Goal: Information Seeking & Learning: Learn about a topic

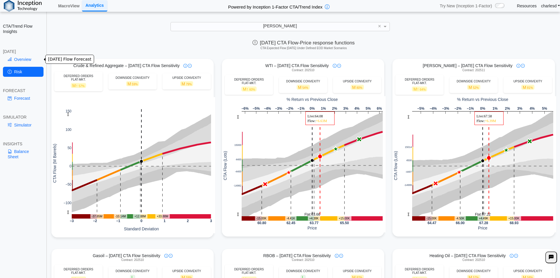
click at [19, 59] on link "Overview" at bounding box center [23, 59] width 41 height 10
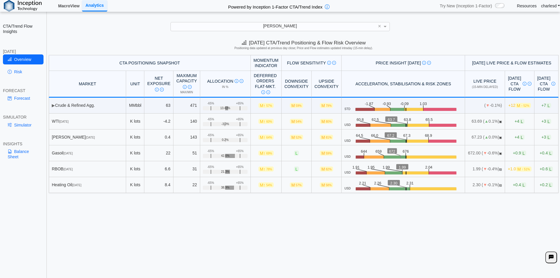
click at [63, 5] on link "MacroView" at bounding box center [69, 6] width 26 height 10
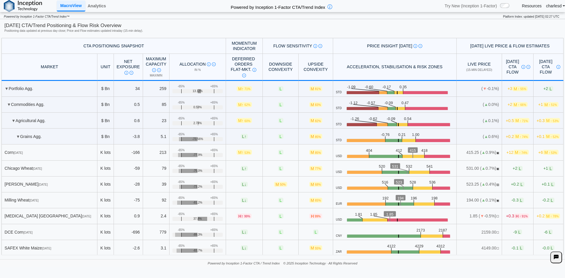
click at [63, 52] on th "CTA Positioning Snapshot" at bounding box center [113, 46] width 224 height 16
click at [94, 6] on link "Analytics" at bounding box center [96, 6] width 23 height 10
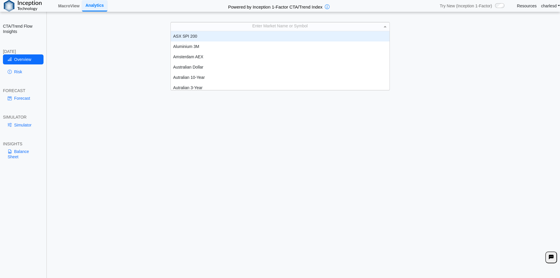
click at [252, 27] on div "Enter Market Name or Symbol" at bounding box center [280, 26] width 219 height 8
type input "****"
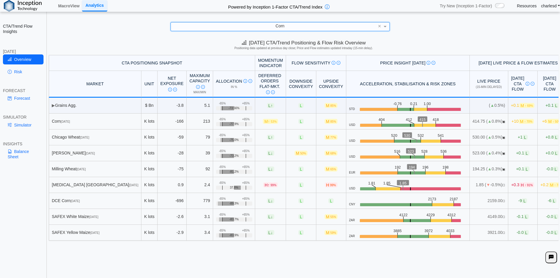
click at [23, 130] on div "Simulator" at bounding box center [23, 126] width 41 height 12
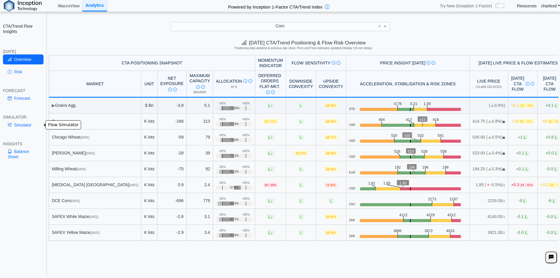
click at [24, 127] on link "Simulator" at bounding box center [23, 125] width 41 height 10
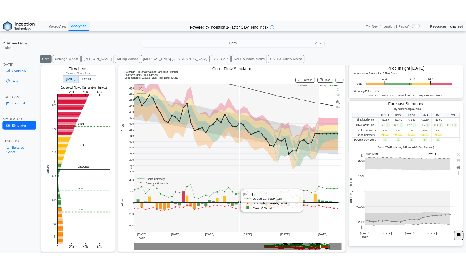
scroll to position [0, 0]
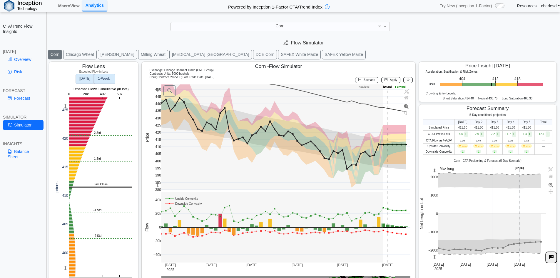
click at [110, 77] on text "1‑Week" at bounding box center [104, 79] width 12 height 4
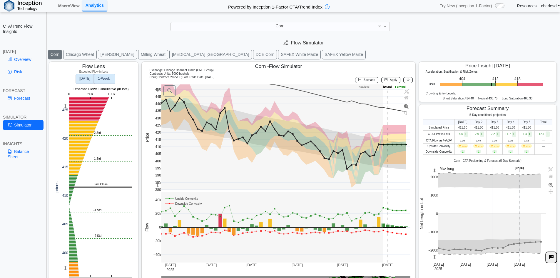
click at [86, 75] on rect at bounding box center [85, 79] width 18 height 10
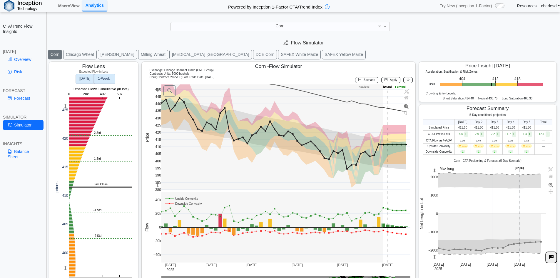
click at [104, 76] on rect at bounding box center [104, 79] width 21 height 10
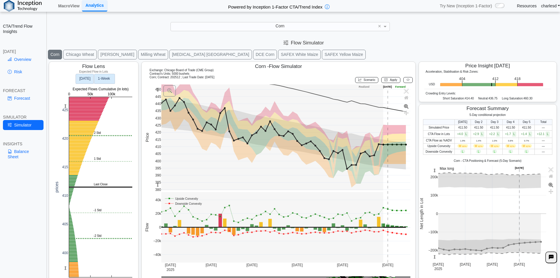
click at [90, 82] on rect at bounding box center [85, 79] width 18 height 10
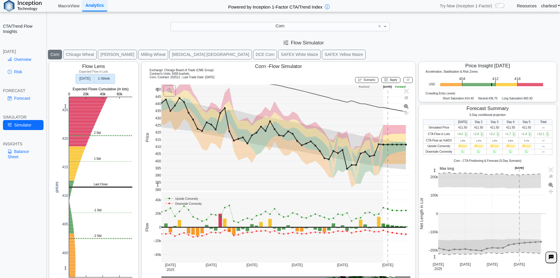
click at [105, 81] on rect at bounding box center [104, 79] width 21 height 10
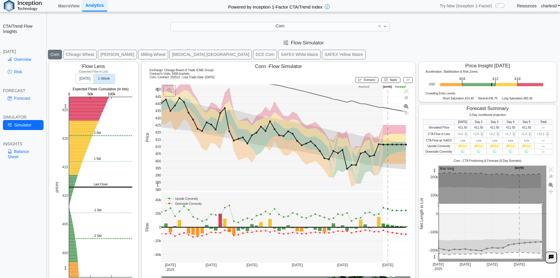
drag, startPoint x: 436, startPoint y: 204, endPoint x: 541, endPoint y: 261, distance: 119.1
click at [548, 261] on div "**********" at bounding box center [280, 143] width 560 height 286
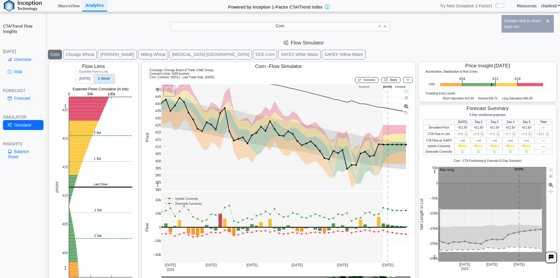
drag, startPoint x: 437, startPoint y: 209, endPoint x: 539, endPoint y: 252, distance: 110.6
click at [539, 252] on rect at bounding box center [493, 214] width 108 height 95
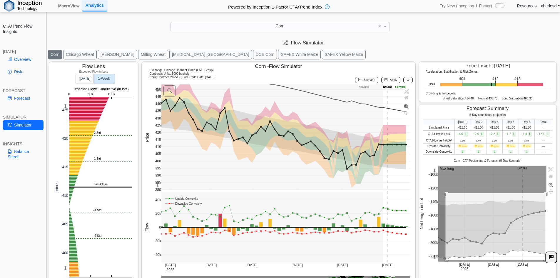
drag, startPoint x: 443, startPoint y: 193, endPoint x: 547, endPoint y: 260, distance: 124.3
click at [547, 260] on div "**********" at bounding box center [280, 143] width 560 height 286
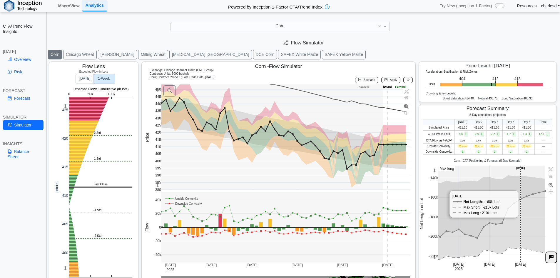
click at [516, 225] on rect at bounding box center [493, 214] width 108 height 96
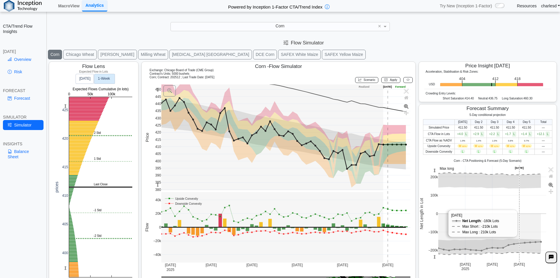
click at [516, 225] on rect at bounding box center [493, 214] width 108 height 96
click at [472, 211] on rect at bounding box center [493, 214] width 108 height 96
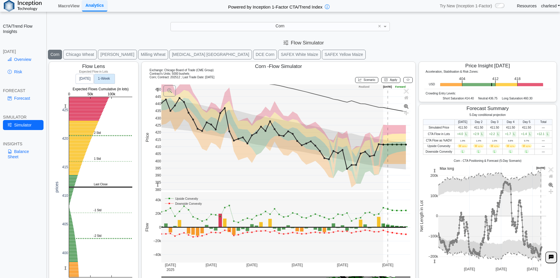
click at [472, 211] on rect at bounding box center [493, 216] width 108 height 101
click at [517, 204] on rect at bounding box center [493, 216] width 108 height 101
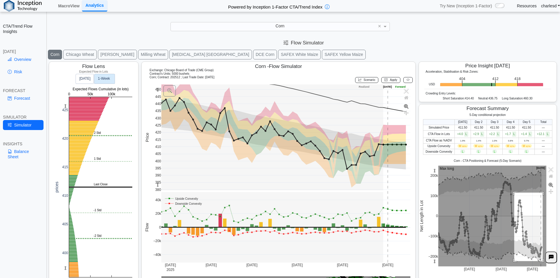
drag, startPoint x: 511, startPoint y: 193, endPoint x: 549, endPoint y: 265, distance: 81.0
click at [540, 261] on rect at bounding box center [493, 216] width 108 height 101
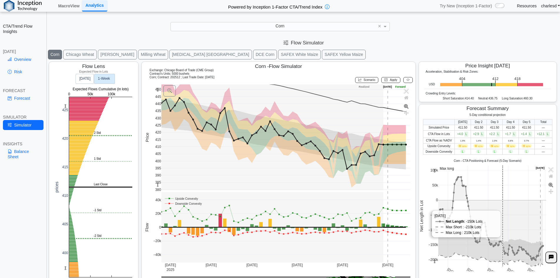
click at [499, 202] on rect at bounding box center [493, 216] width 108 height 101
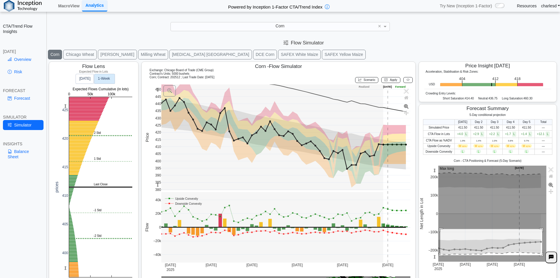
drag, startPoint x: 437, startPoint y: 229, endPoint x: 545, endPoint y: 254, distance: 110.3
click at [545, 254] on div "Aug 4 2025 Aug 11 Aug 18 Aug 25 −200k −100k 0 100k 200k Net Length in Lot Max l…" at bounding box center [487, 219] width 136 height 106
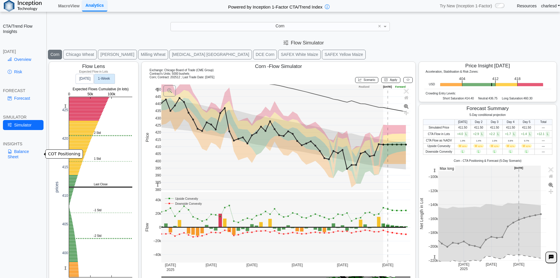
click at [19, 146] on link "Balance Sheet" at bounding box center [23, 153] width 41 height 15
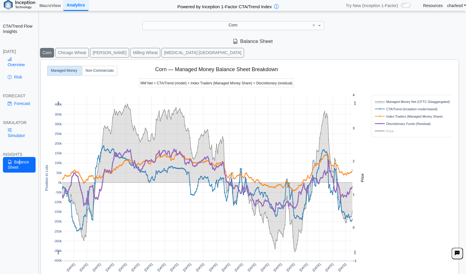
click at [105, 51] on button "KC Wheat" at bounding box center [109, 53] width 39 height 10
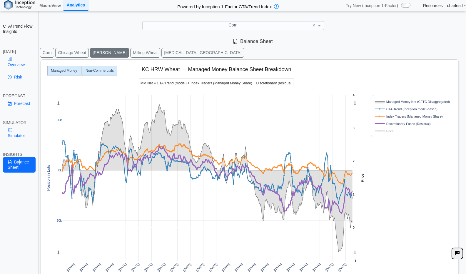
click at [95, 69] on text "Non-Commercials" at bounding box center [100, 70] width 28 height 4
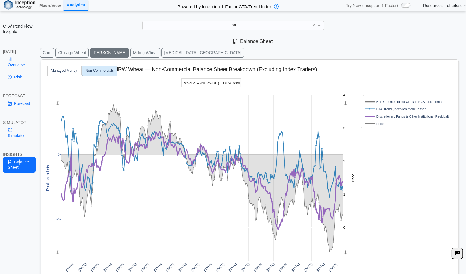
click at [49, 56] on button "Corn" at bounding box center [47, 53] width 14 height 10
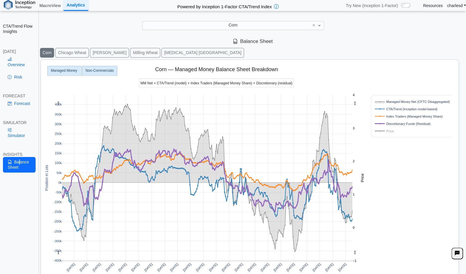
click at [102, 70] on text "Non-Commercials" at bounding box center [100, 70] width 28 height 4
